Goal: Task Accomplishment & Management: Use online tool/utility

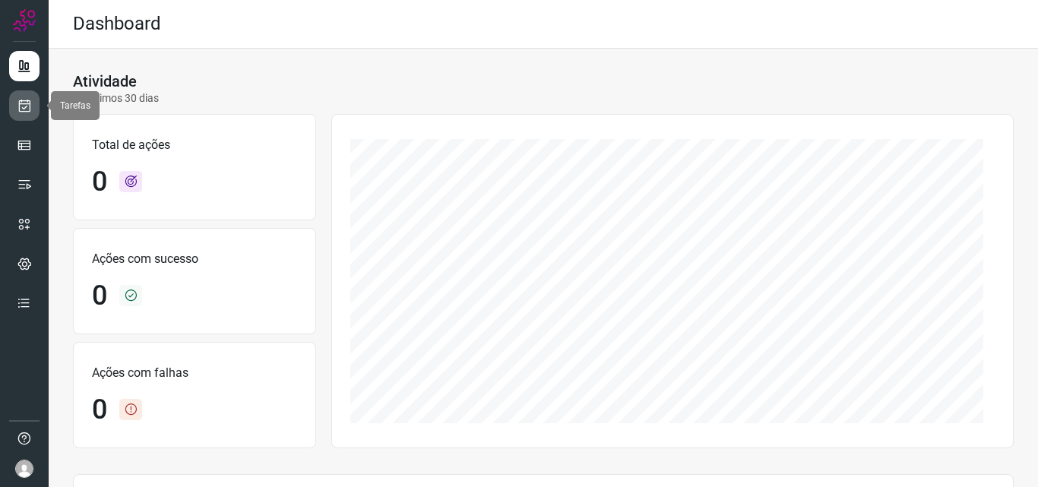
click at [32, 104] on link at bounding box center [24, 105] width 30 height 30
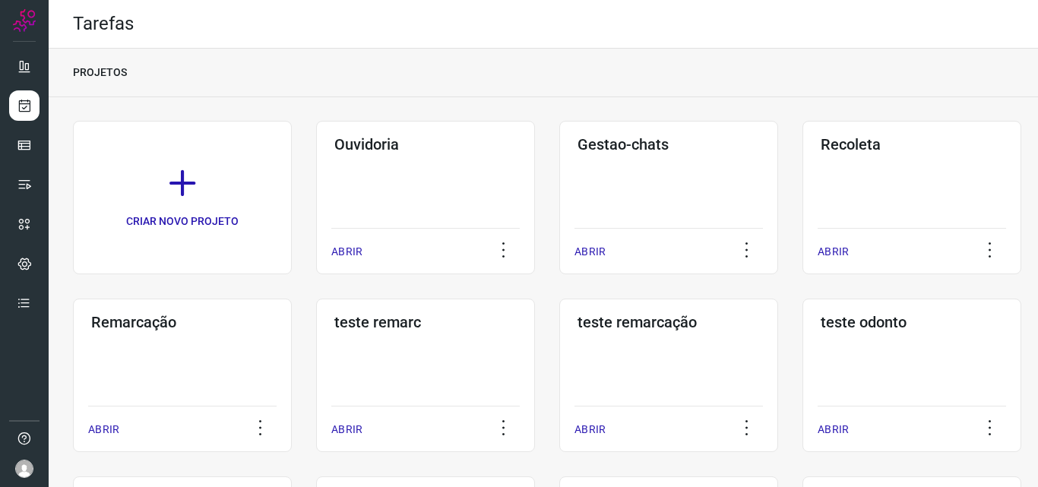
click at [210, 371] on div "Remarcação ABRIR" at bounding box center [182, 375] width 219 height 153
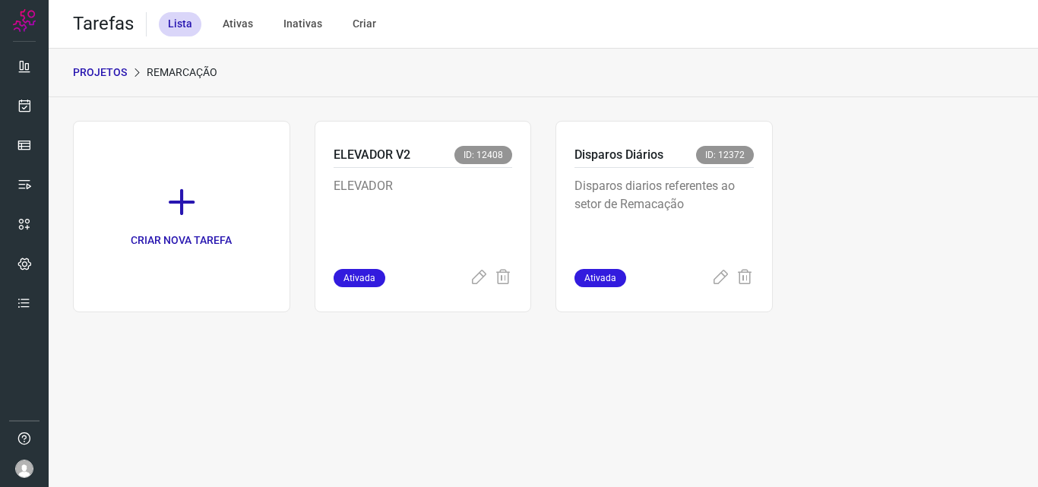
click at [649, 196] on p "Disparos diarios referentes ao setor de Remacação" at bounding box center [663, 215] width 179 height 76
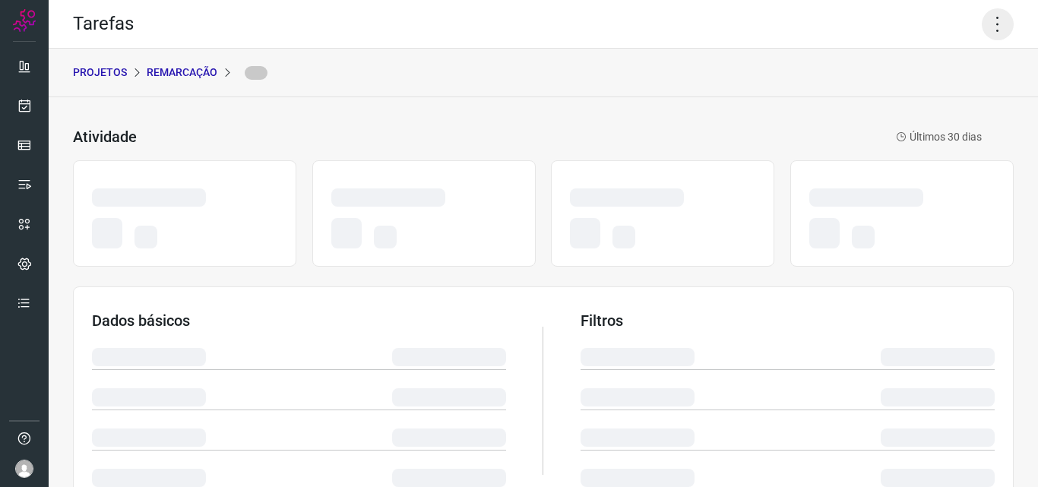
click at [986, 15] on icon at bounding box center [997, 24] width 32 height 32
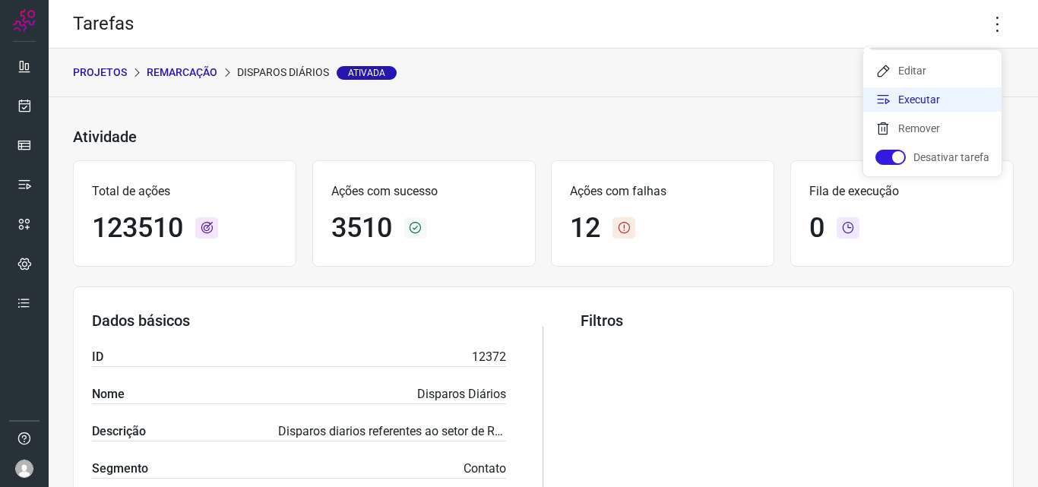
click at [930, 103] on li "Executar" at bounding box center [932, 99] width 138 height 24
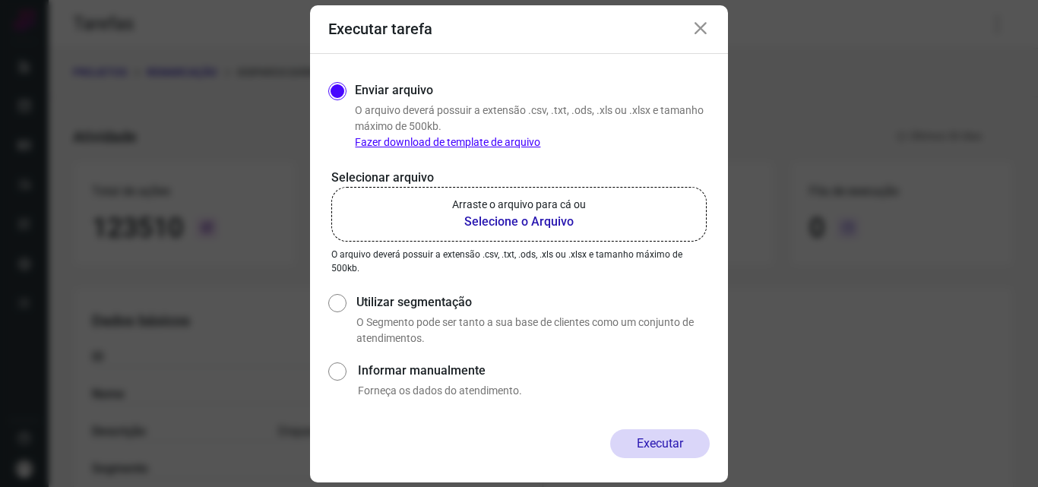
click at [588, 221] on label "Arraste o arquivo para cá ou Selecione o Arquivo" at bounding box center [518, 214] width 375 height 55
click at [0, 0] on input "Arraste o arquivo para cá ou Selecione o Arquivo" at bounding box center [0, 0] width 0 height 0
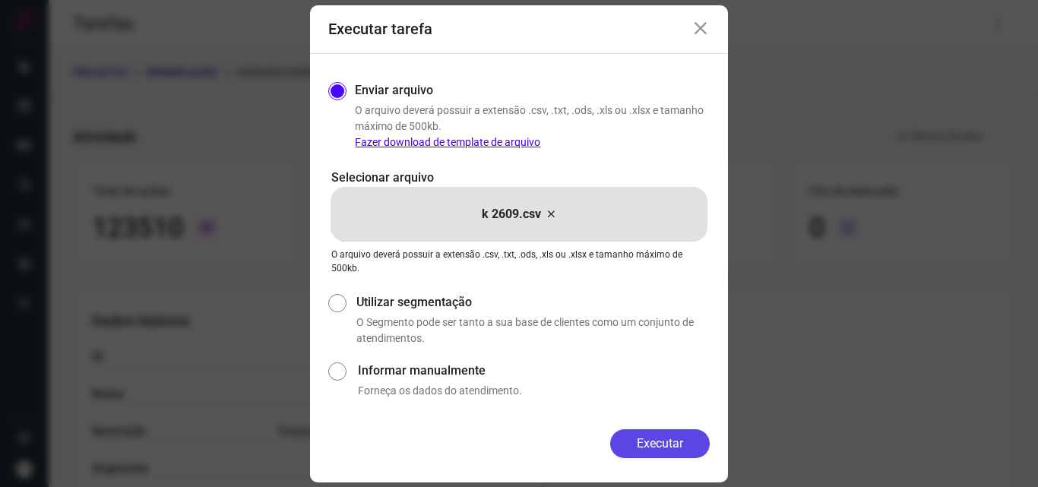
click at [662, 436] on button "Executar" at bounding box center [660, 443] width 100 height 29
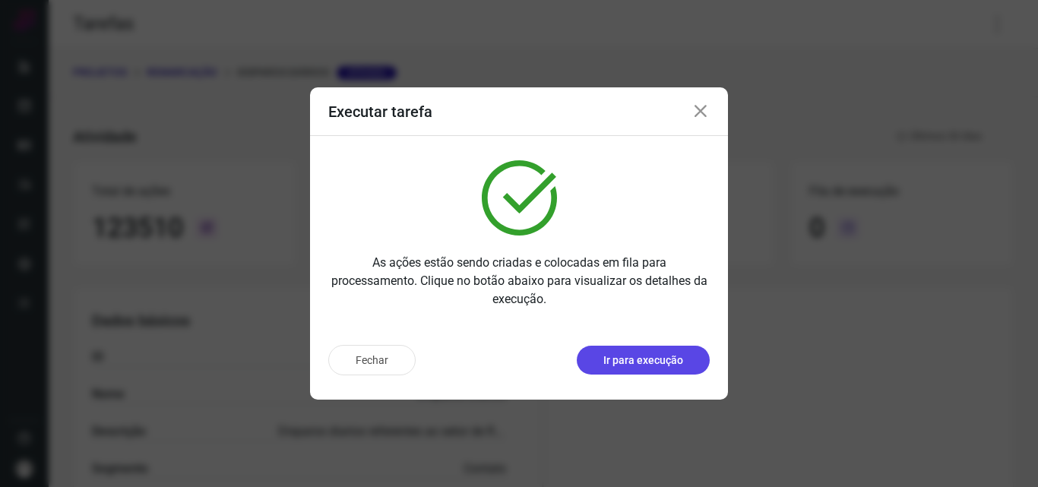
click at [643, 365] on p "Ir para execução" at bounding box center [643, 360] width 80 height 16
